Goal: Check status: Check status

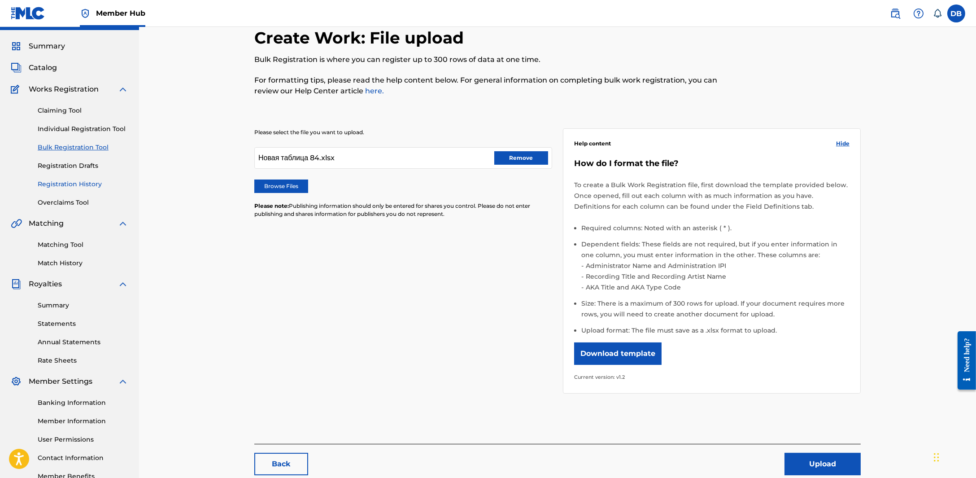
click at [81, 180] on link "Registration History" at bounding box center [83, 183] width 91 height 9
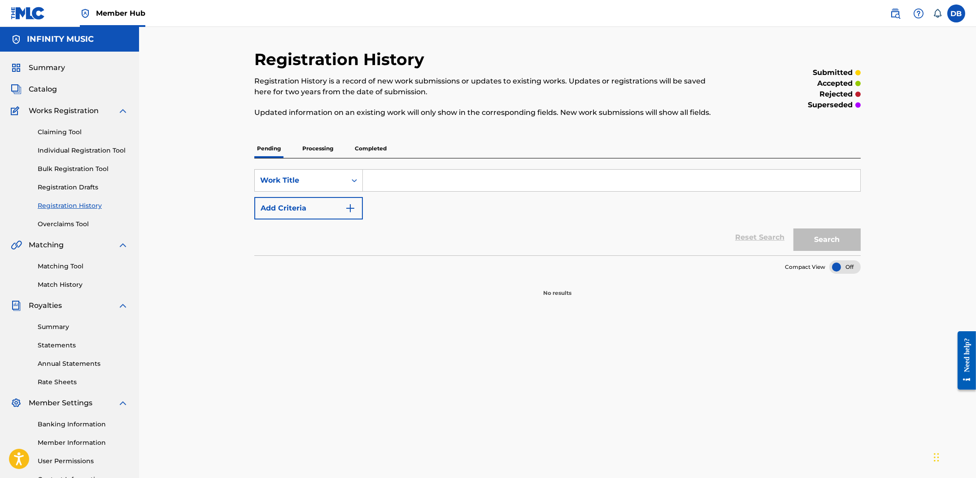
click at [369, 153] on p "Completed" at bounding box center [370, 148] width 37 height 19
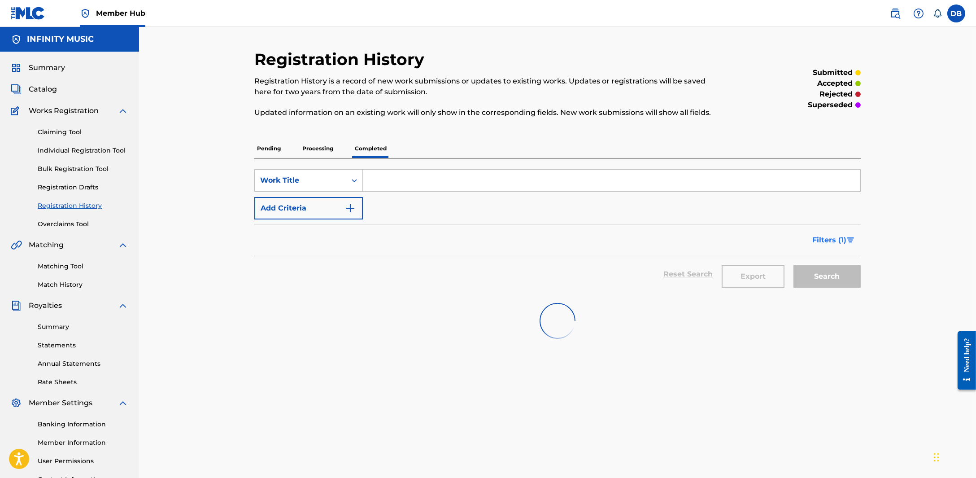
click at [854, 238] on img "Search Form" at bounding box center [851, 239] width 8 height 5
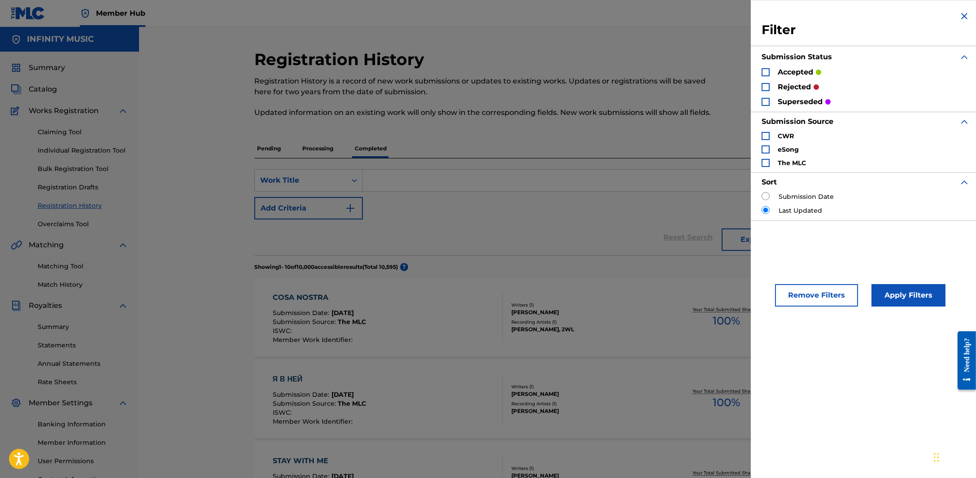
click at [769, 87] on div "Search Form" at bounding box center [766, 87] width 8 height 8
click at [890, 292] on button "Apply Filters" at bounding box center [909, 295] width 74 height 22
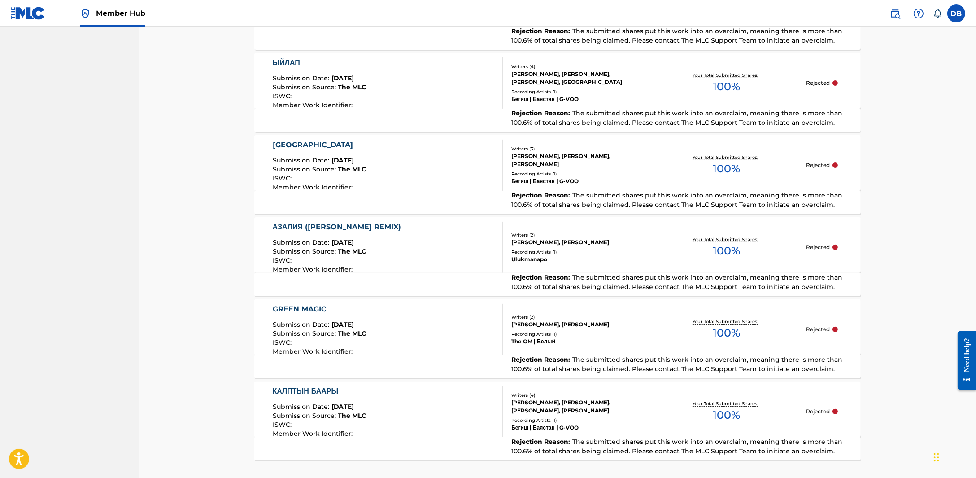
scroll to position [729, 0]
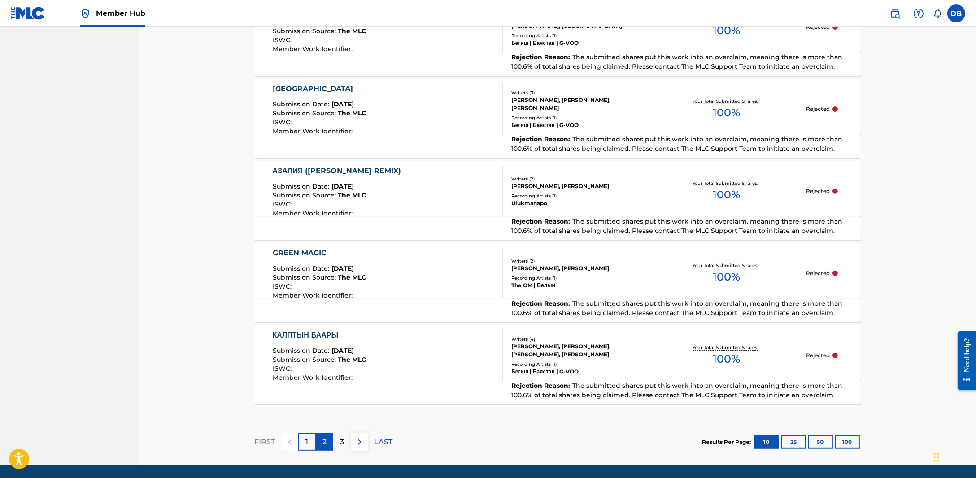
click at [326, 439] on p "2" at bounding box center [325, 442] width 4 height 11
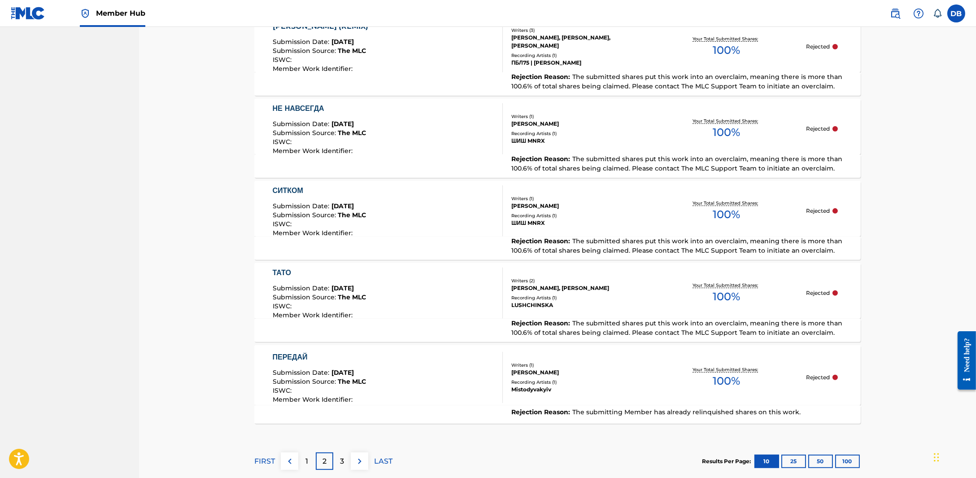
scroll to position [757, 0]
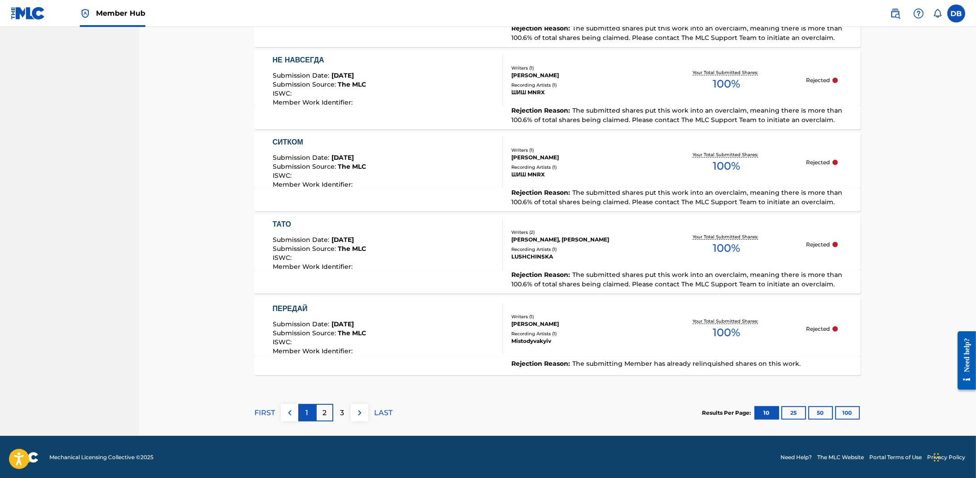
click at [311, 408] on div "1" at bounding box center [306, 412] width 17 height 17
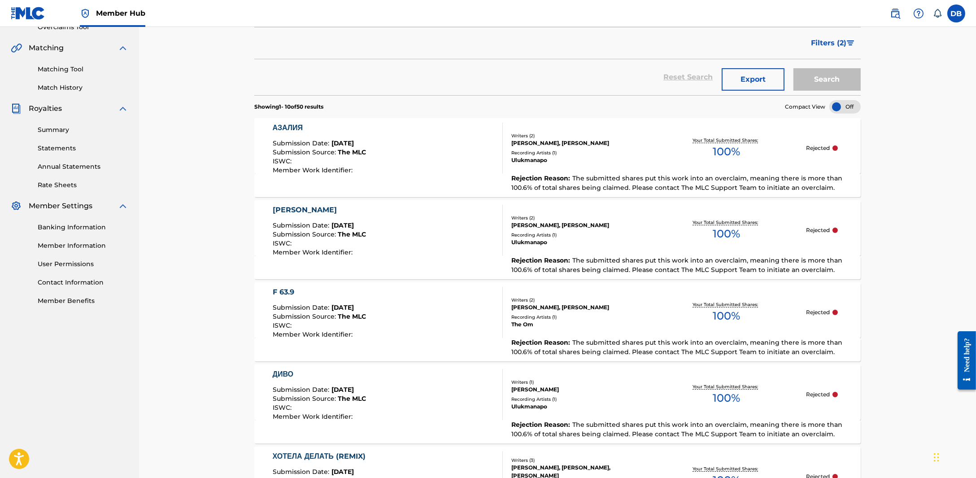
scroll to position [140, 0]
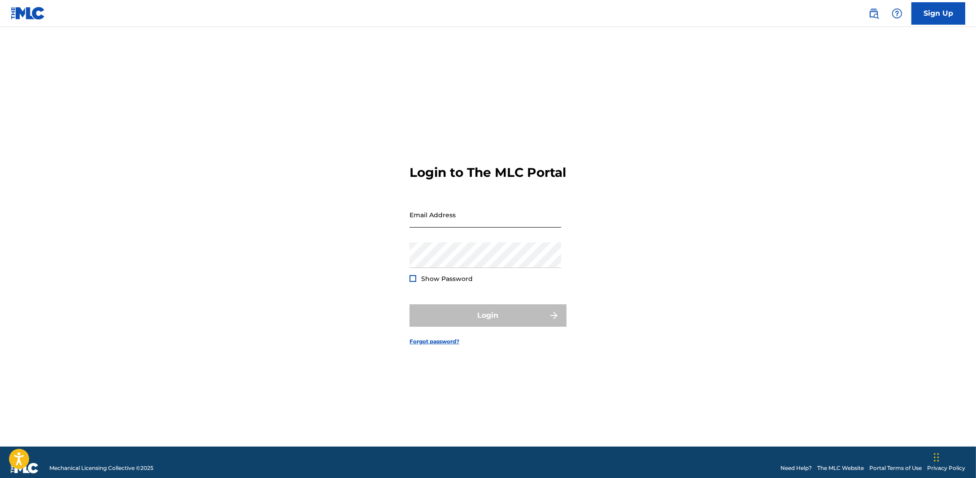
click at [449, 227] on input "Email Address" at bounding box center [486, 215] width 152 height 26
click at [227, 336] on div "Login to The MLC Portal Email Address Password Show Password Login Forgot passw…" at bounding box center [488, 247] width 628 height 397
